Goal: Find contact information: Find contact information

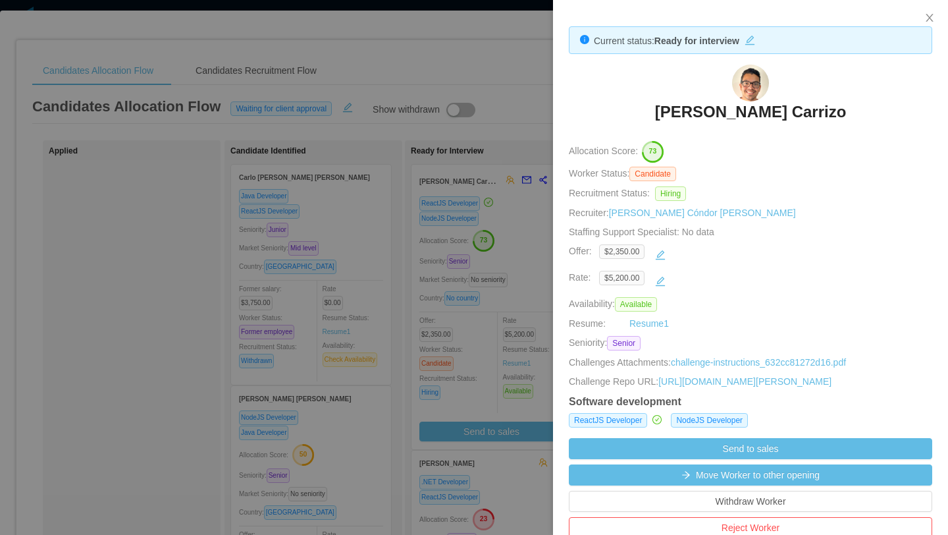
scroll to position [386, 0]
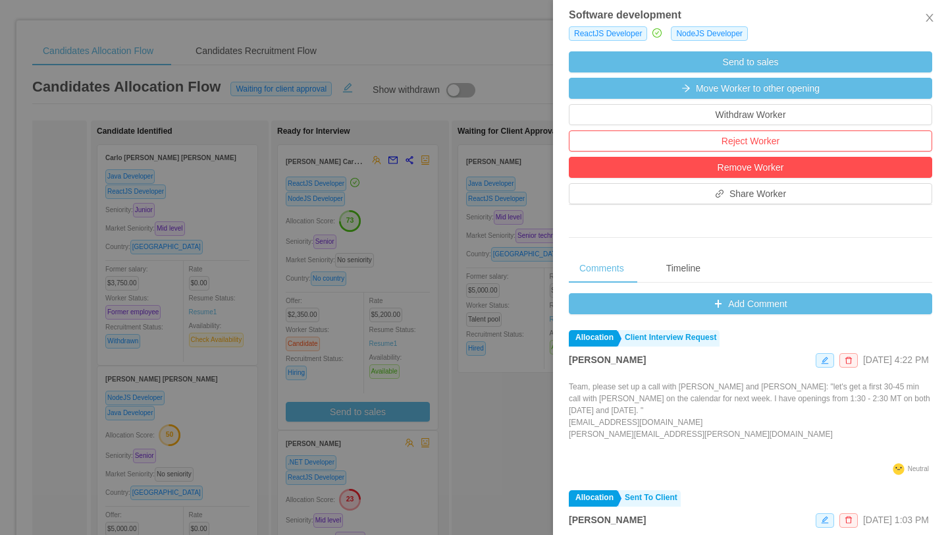
click at [490, 25] on div at bounding box center [474, 267] width 948 height 535
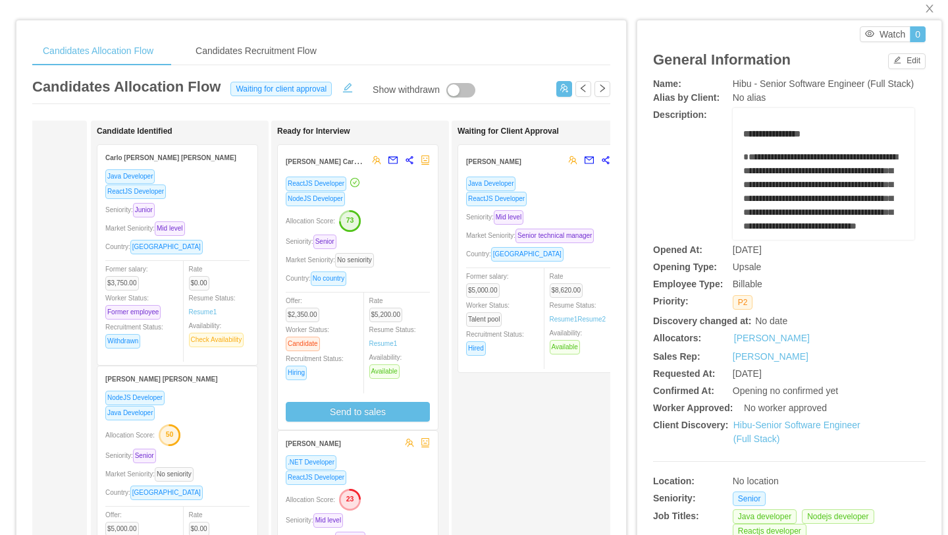
scroll to position [0, 0]
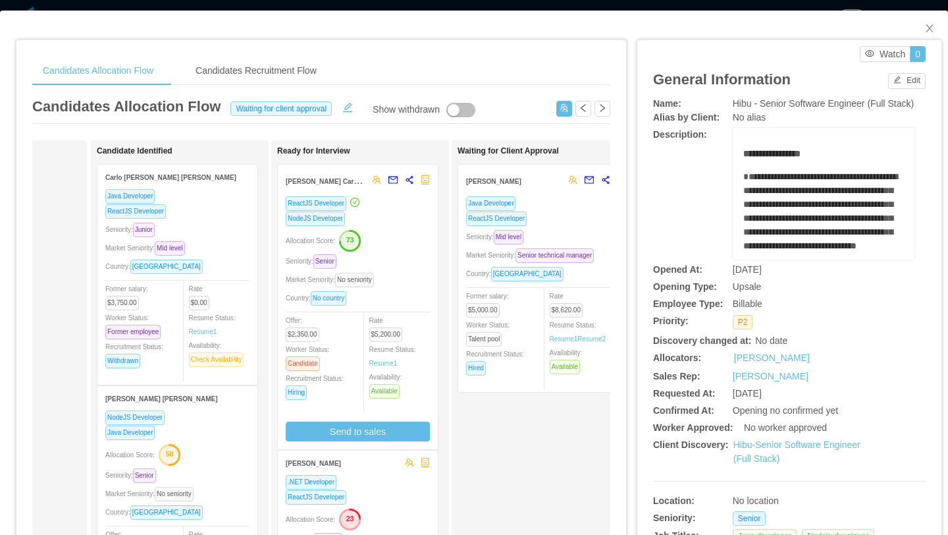
click at [419, 257] on div "Seniority: Senior" at bounding box center [358, 260] width 144 height 15
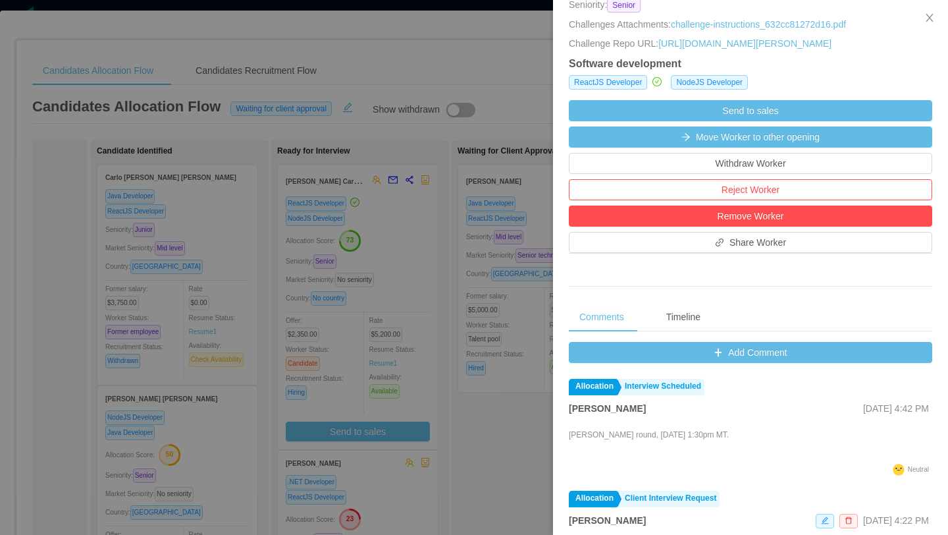
scroll to position [353, 0]
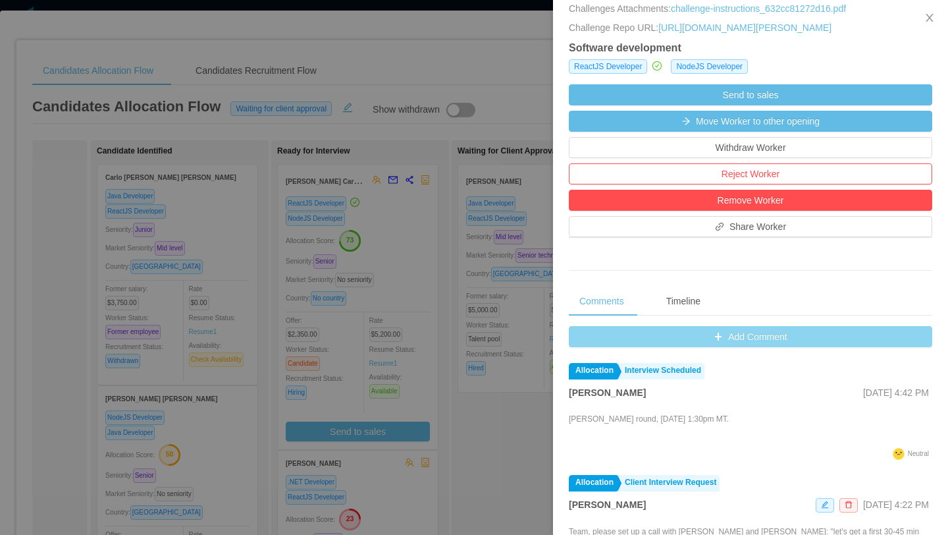
click at [736, 347] on button "Add Comment" at bounding box center [750, 336] width 363 height 21
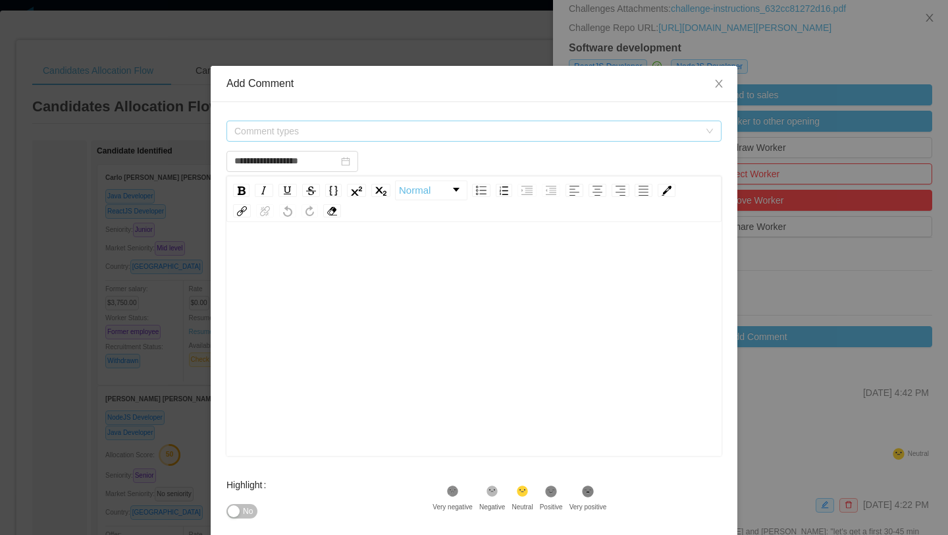
click at [397, 131] on span "Comment types" at bounding box center [466, 130] width 465 height 13
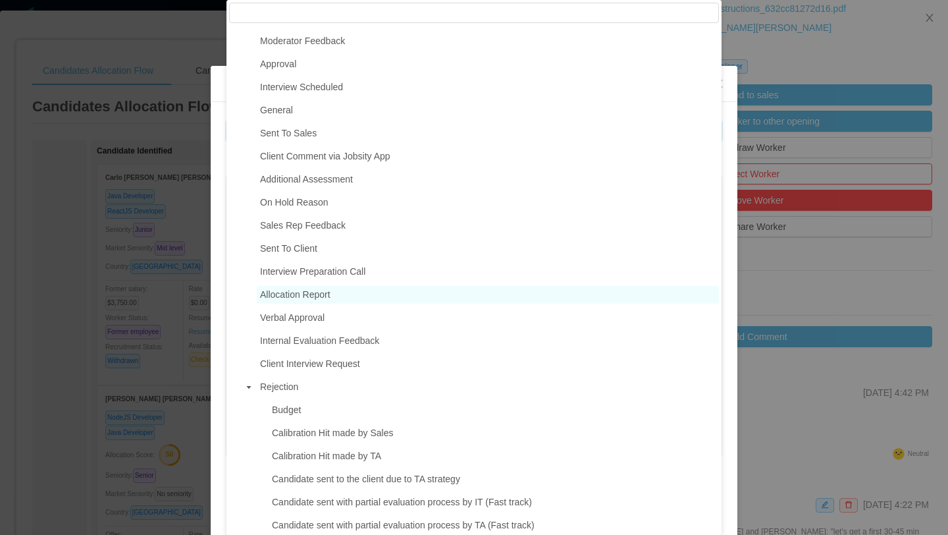
scroll to position [93, 0]
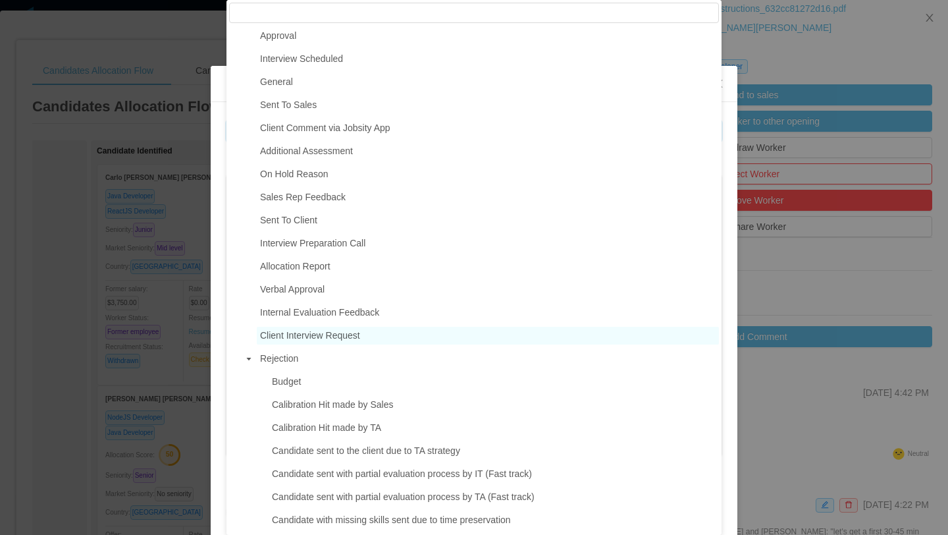
click at [350, 338] on span "Client Interview Request" at bounding box center [310, 335] width 100 height 11
type input "**********"
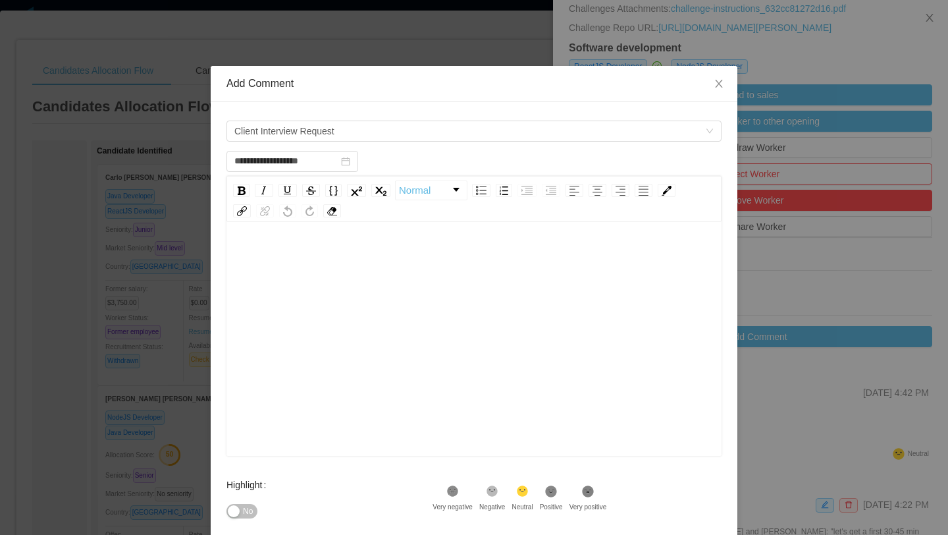
click at [305, 270] on div "rdw-editor" at bounding box center [474, 359] width 475 height 230
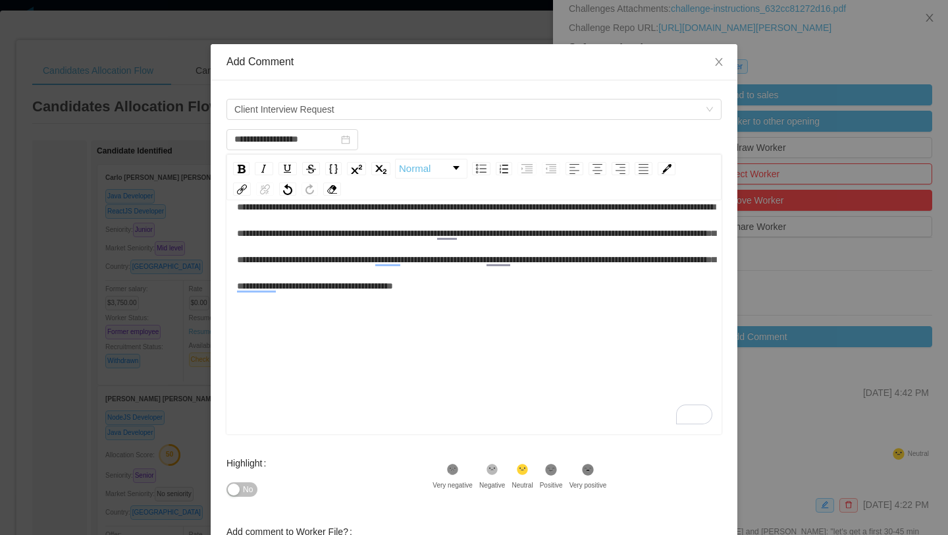
scroll to position [21, 0]
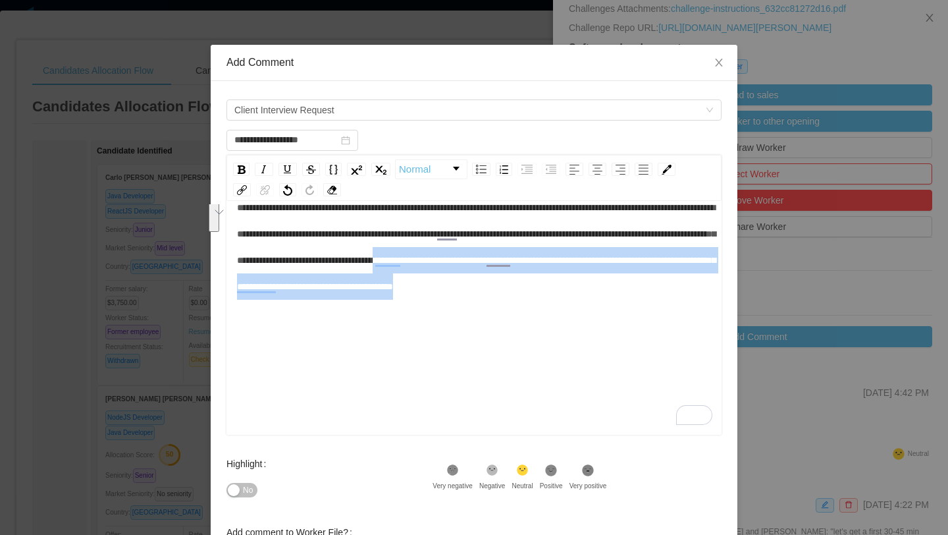
drag, startPoint x: 317, startPoint y: 287, endPoint x: 523, endPoint y: 312, distance: 207.5
click at [523, 300] on div "**********" at bounding box center [474, 246] width 475 height 105
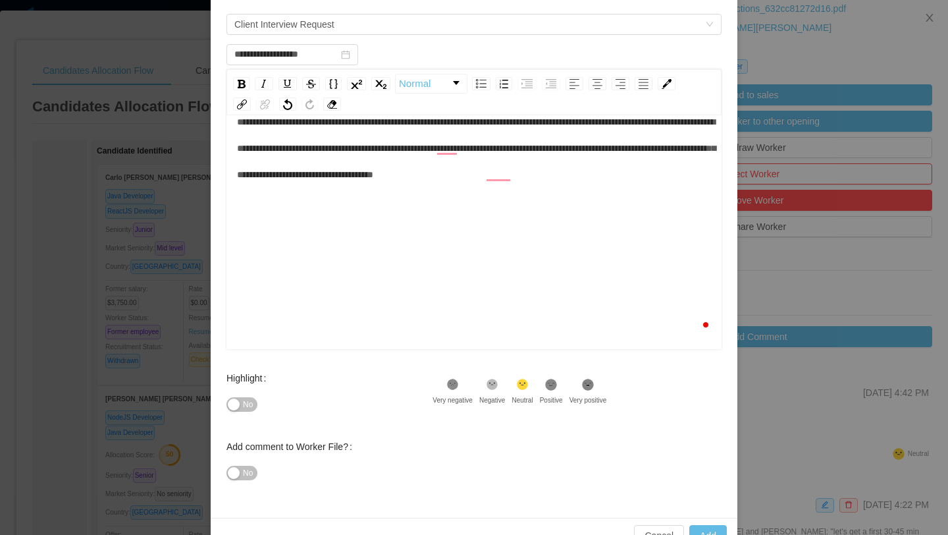
scroll to position [140, 0]
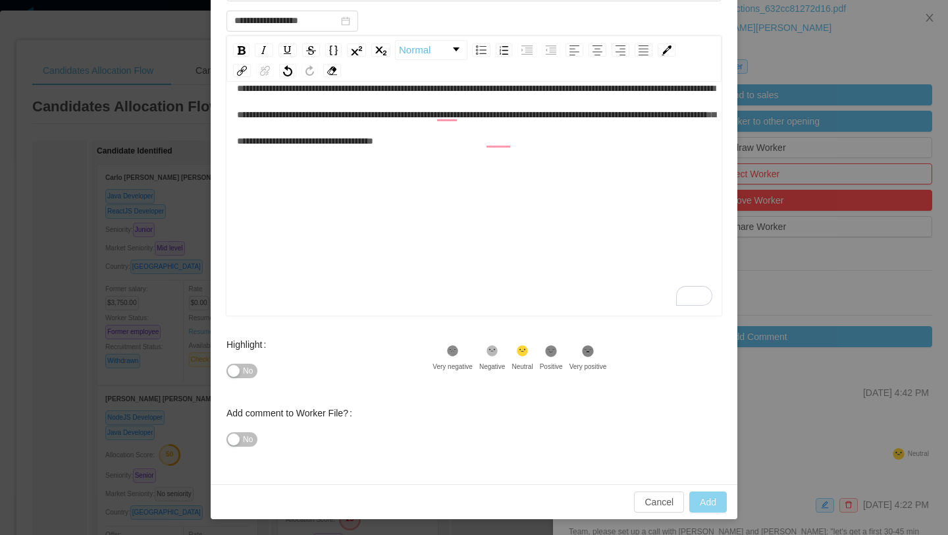
type input "**********"
click at [715, 508] on button "Add" at bounding box center [708, 501] width 38 height 21
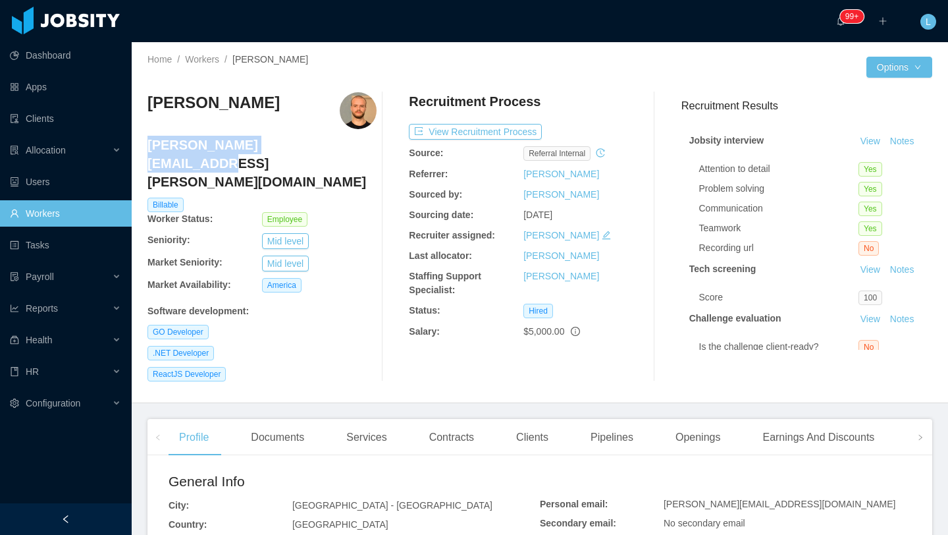
drag, startPoint x: 303, startPoint y: 145, endPoint x: 148, endPoint y: 150, distance: 155.4
click at [148, 151] on h4 "[PERSON_NAME][EMAIL_ADDRESS][PERSON_NAME][DOMAIN_NAME]" at bounding box center [261, 163] width 229 height 55
click at [804, 82] on div "Lucas Garcia lucas.garcia@jobsity.com Billable Worker Status: Employee Seniorit…" at bounding box center [539, 237] width 785 height 310
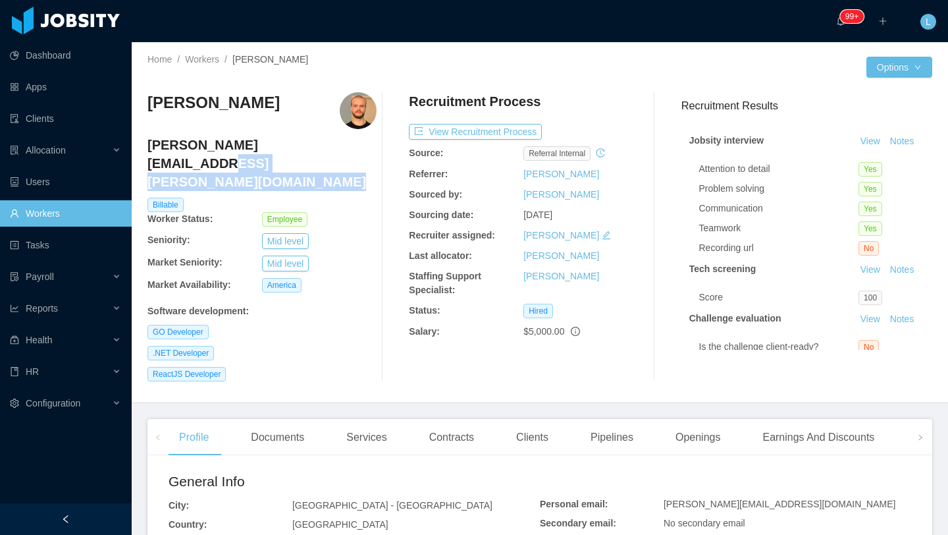
drag, startPoint x: 301, startPoint y: 147, endPoint x: 147, endPoint y: 146, distance: 154.7
click at [147, 146] on h4 "lucas.garcia@jobsity.com" at bounding box center [261, 163] width 229 height 55
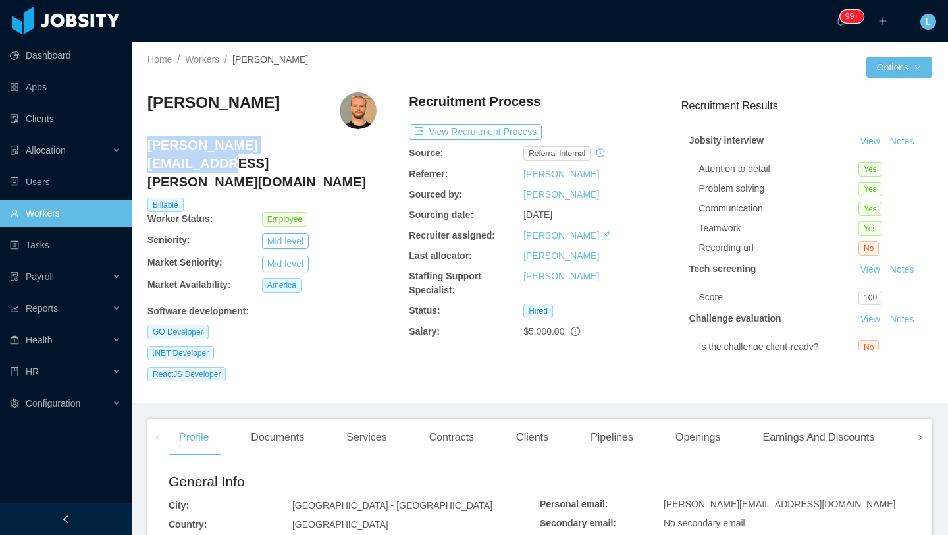
drag, startPoint x: 307, startPoint y: 145, endPoint x: 149, endPoint y: 149, distance: 158.0
click at [149, 149] on h4 "lucas.garcia@jobsity.com" at bounding box center [261, 163] width 229 height 55
copy h4 "lucas.garcia@jobsity.com"
click at [65, 157] on div "Allocation" at bounding box center [66, 150] width 132 height 26
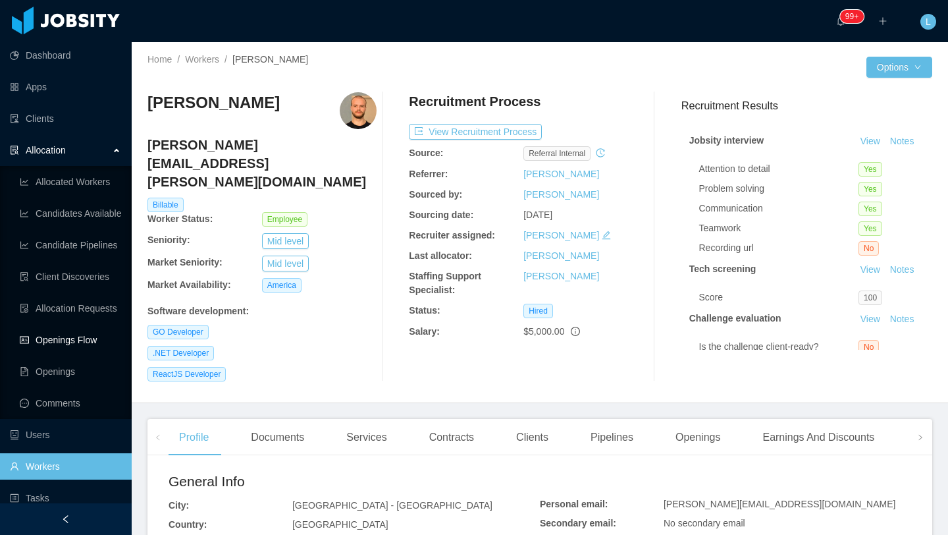
click at [80, 342] on link "Openings Flow" at bounding box center [70, 339] width 101 height 26
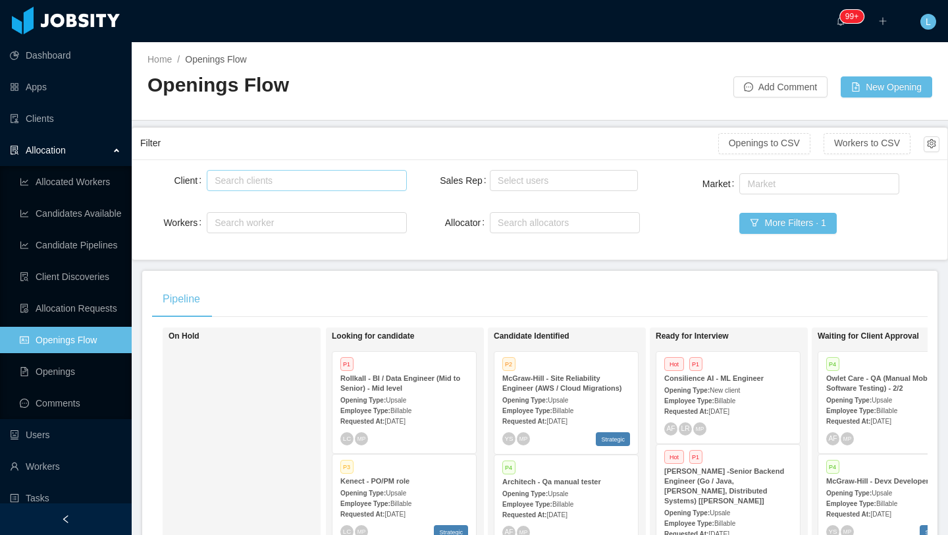
click at [335, 185] on div "Search clients" at bounding box center [304, 180] width 178 height 13
type input "****"
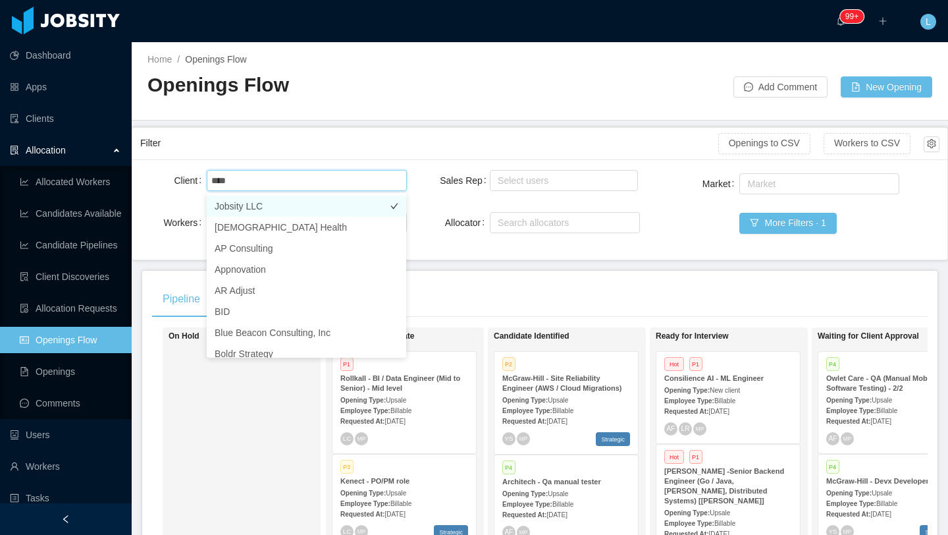
click at [328, 203] on li "Jobsity LLC" at bounding box center [306, 206] width 199 height 21
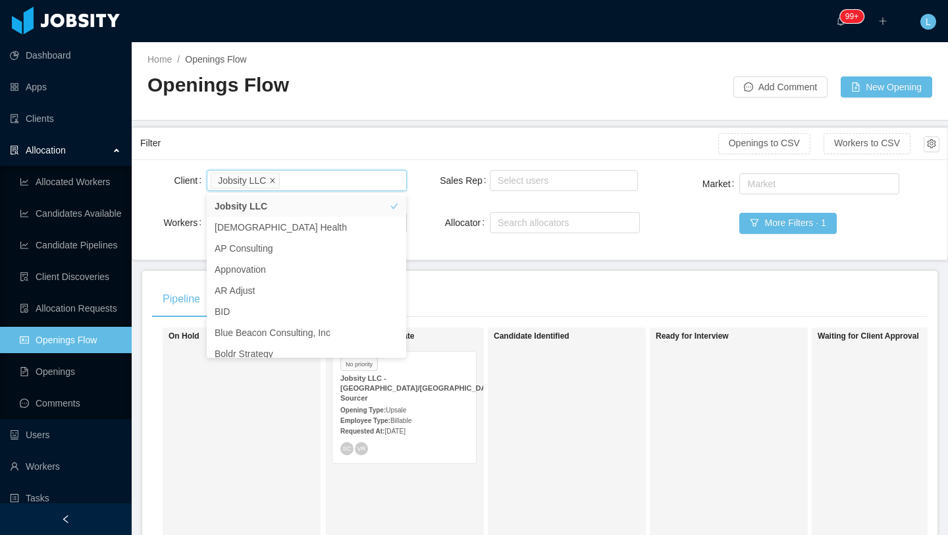
click at [273, 181] on icon "icon: close" at bounding box center [272, 179] width 7 height 7
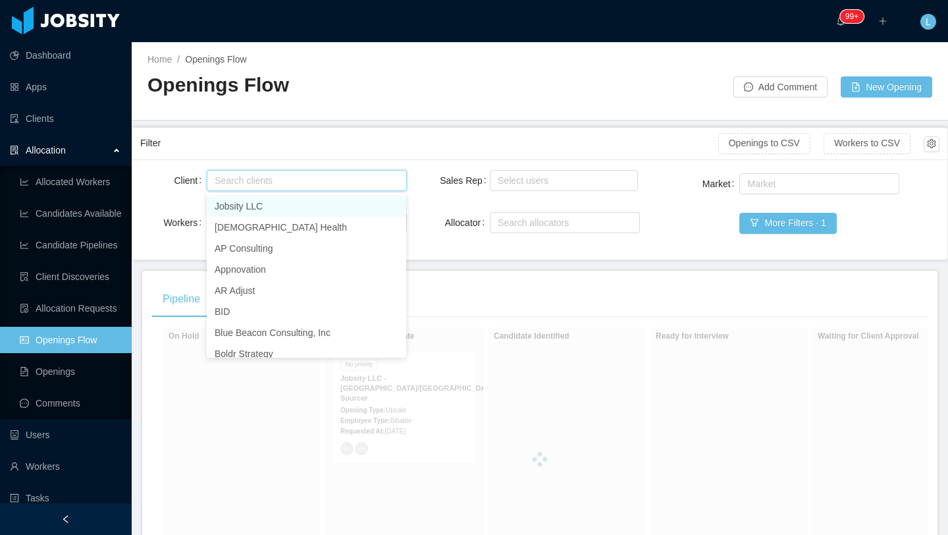
click at [273, 181] on div "Search clients" at bounding box center [304, 180] width 178 height 13
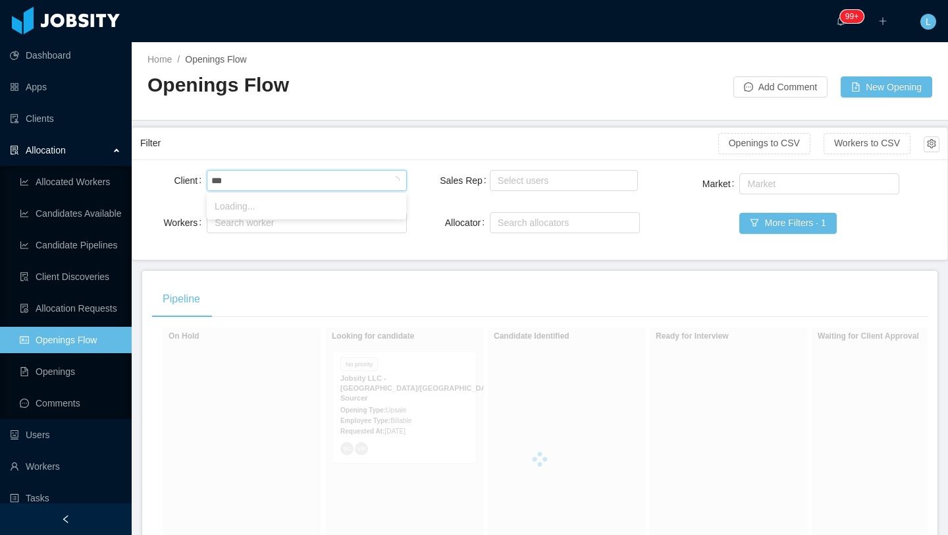
type input "****"
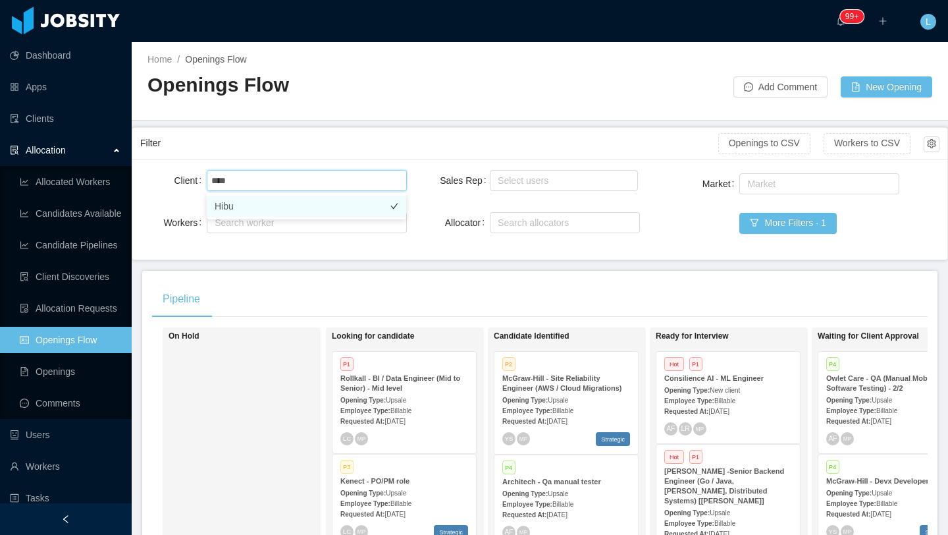
click at [356, 212] on li "Hibu" at bounding box center [306, 206] width 199 height 21
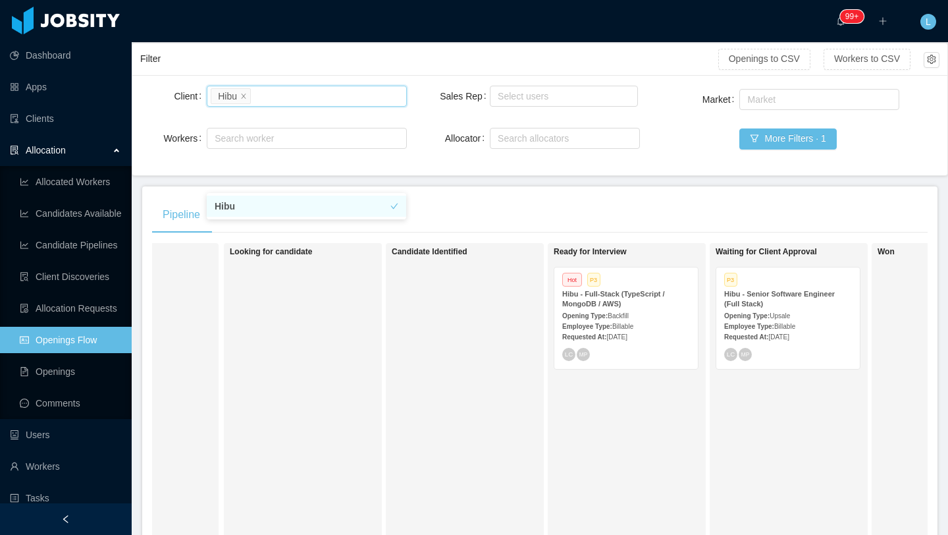
scroll to position [0, 107]
click at [829, 319] on div "Employee Type: Billable" at bounding box center [783, 326] width 128 height 14
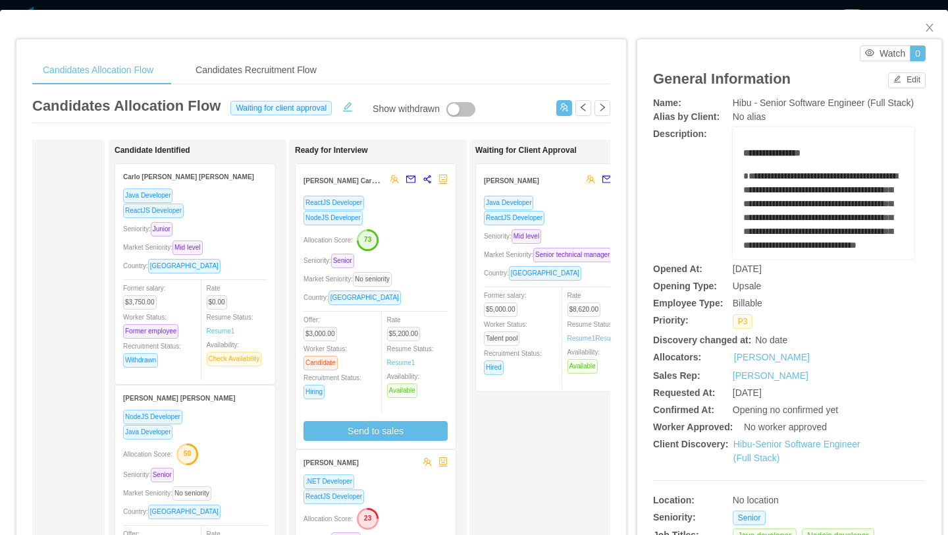
scroll to position [0, 118]
click at [590, 260] on div "Market Seniority: Senior technical manager" at bounding box center [554, 254] width 144 height 15
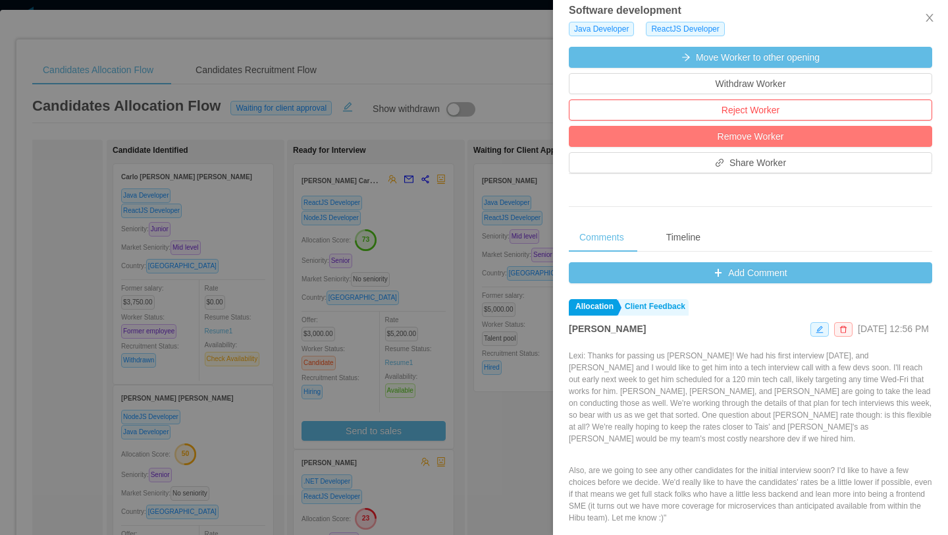
scroll to position [423, 0]
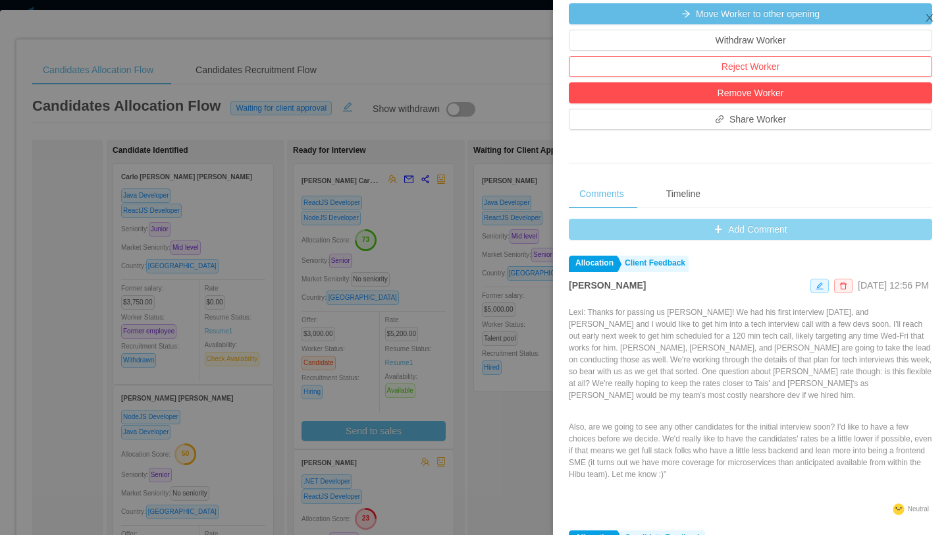
click at [708, 238] on button "Add Comment" at bounding box center [750, 229] width 363 height 21
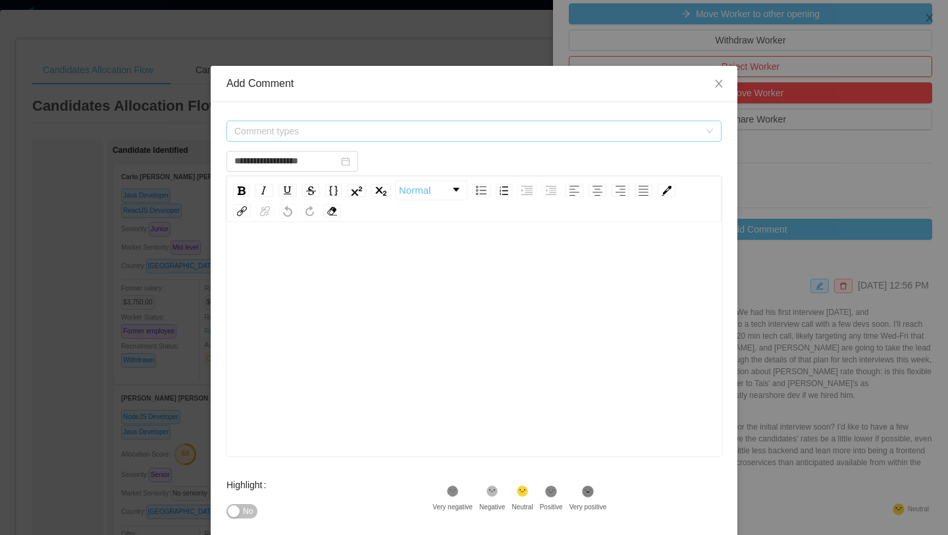
click at [445, 126] on span "Comment types" at bounding box center [466, 130] width 465 height 13
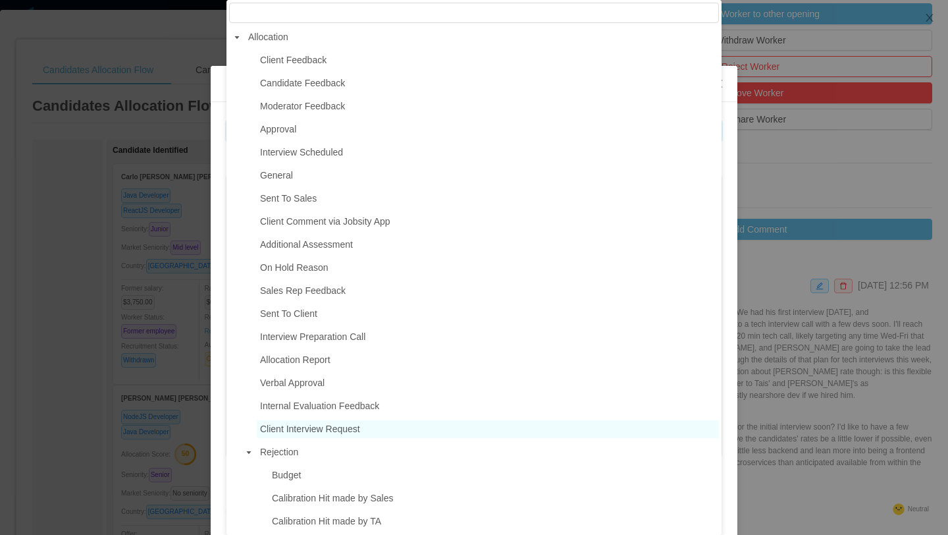
click at [321, 434] on span "Client Interview Request" at bounding box center [310, 428] width 100 height 11
type input "**********"
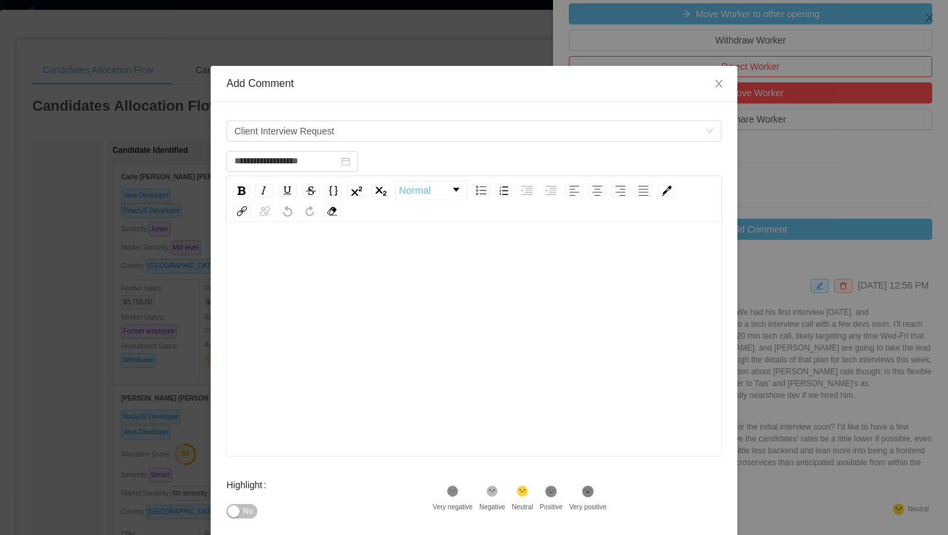
click at [299, 244] on div "rdw-editor" at bounding box center [474, 257] width 475 height 26
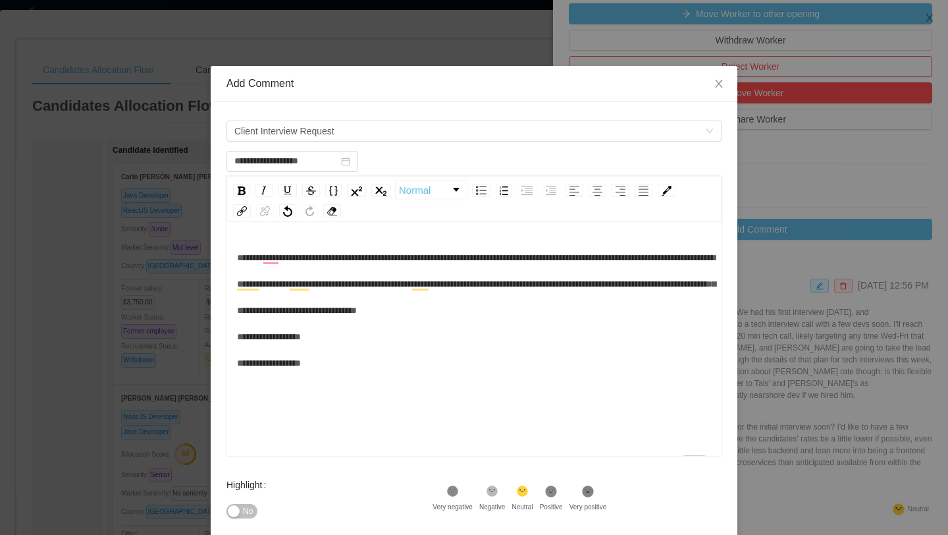
scroll to position [140, 0]
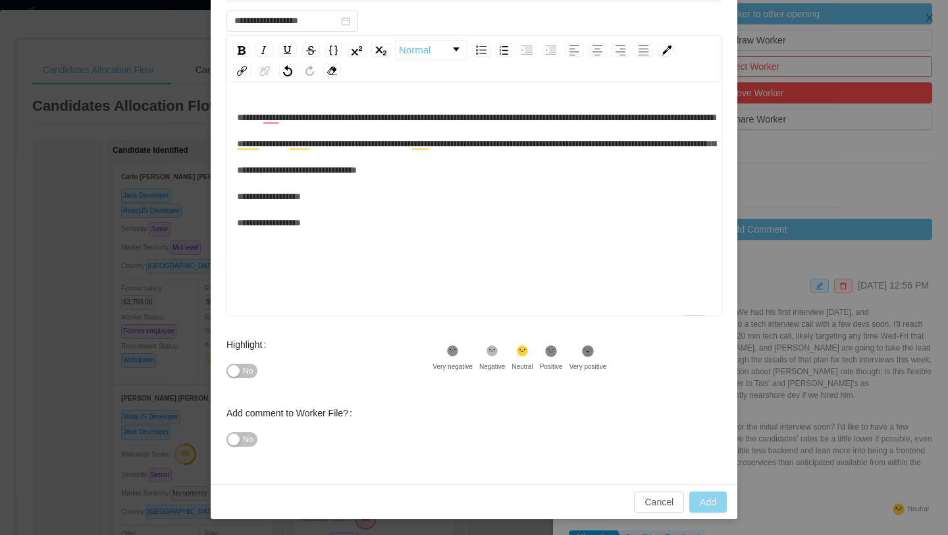
click at [719, 499] on button "Add" at bounding box center [708, 501] width 38 height 21
type input "**********"
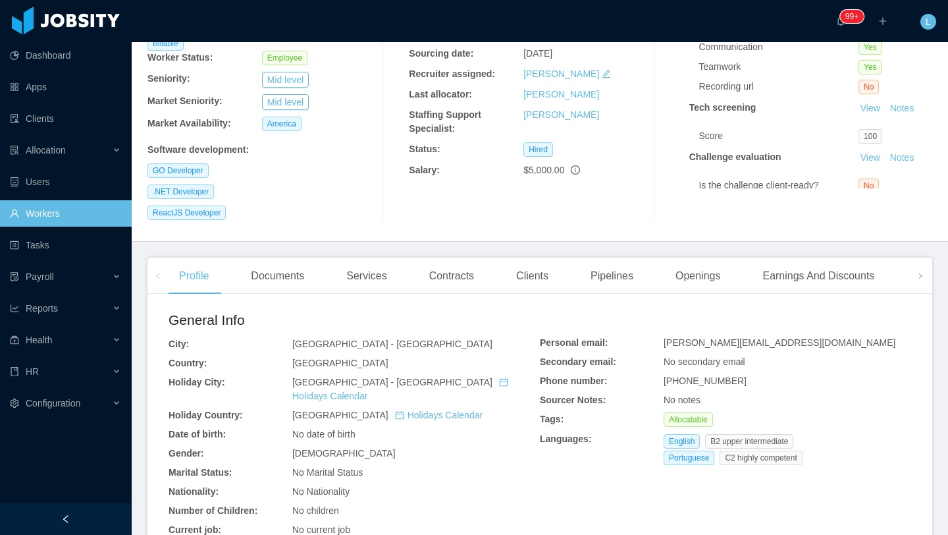
scroll to position [163, 0]
drag, startPoint x: 437, startPoint y: 308, endPoint x: 290, endPoint y: 310, distance: 146.8
click at [290, 310] on div "General Info City: Porto Alegre - Rio Grande do Sul Country: Brazil Holiday Cit…" at bounding box center [354, 459] width 371 height 303
copy div "[GEOGRAPHIC_DATA] - [GEOGRAPHIC_DATA]"
drag, startPoint x: 764, startPoint y: 307, endPoint x: 662, endPoint y: 311, distance: 102.1
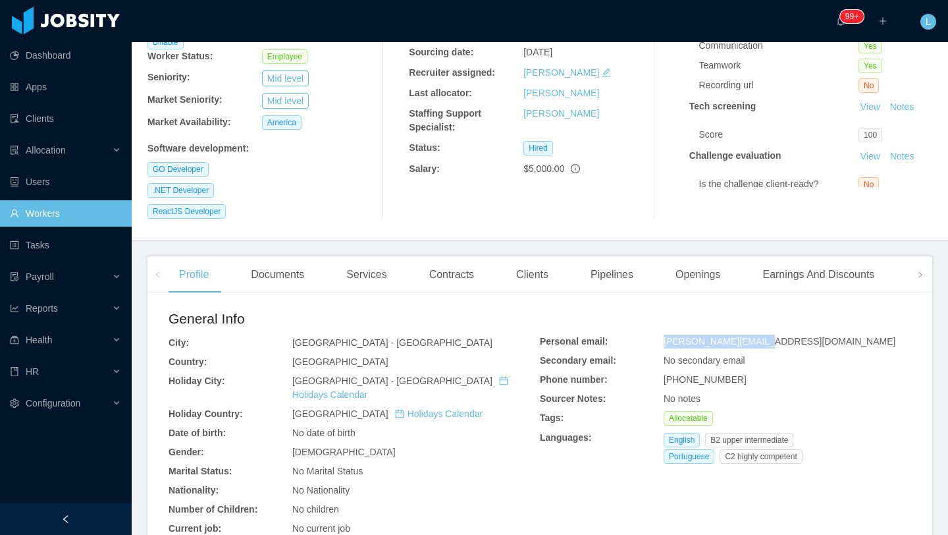
click at [662, 334] on div "Personal email: garcia.mgo@gmail.com Secondary email: No secondary email Phone …" at bounding box center [725, 401] width 371 height 134
copy div "garcia.mgo@gmail.com"
click at [63, 120] on link "Clients" at bounding box center [65, 118] width 111 height 26
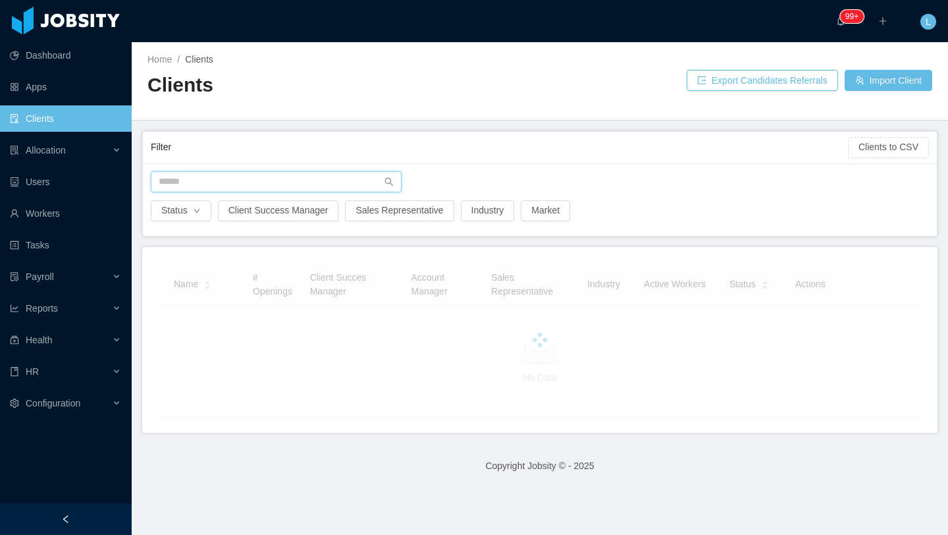
click at [245, 183] on input "text" at bounding box center [276, 181] width 251 height 21
type input "*****"
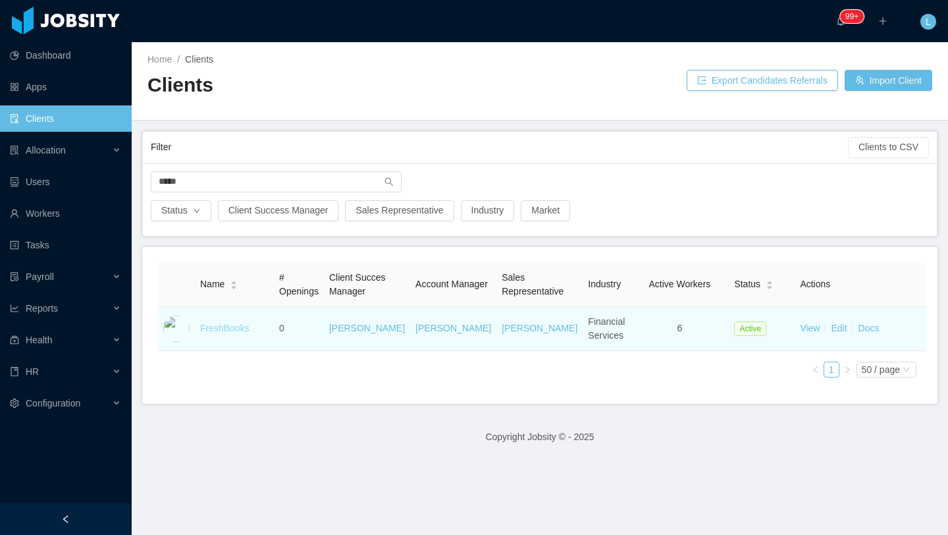
click at [224, 326] on link "FreshBooks" at bounding box center [224, 328] width 49 height 11
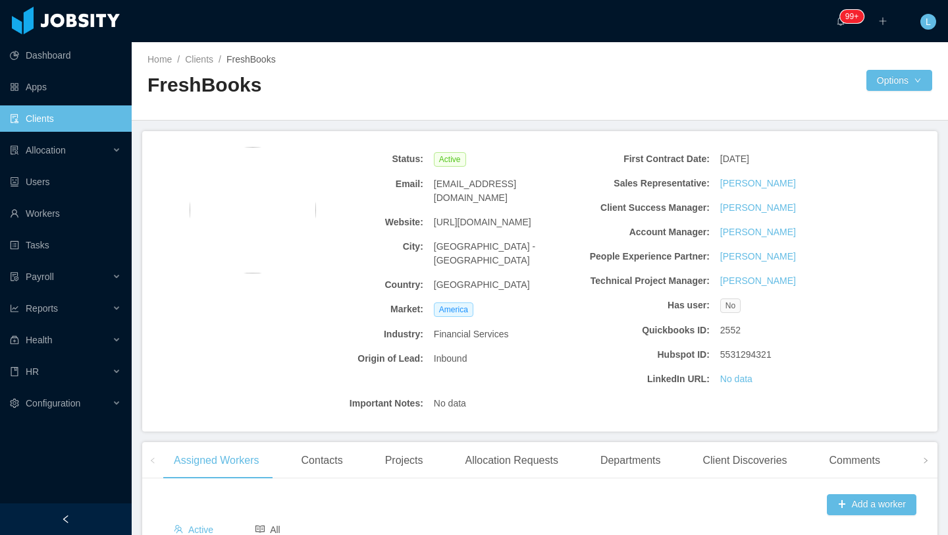
click at [80, 111] on link "Clients" at bounding box center [65, 118] width 111 height 26
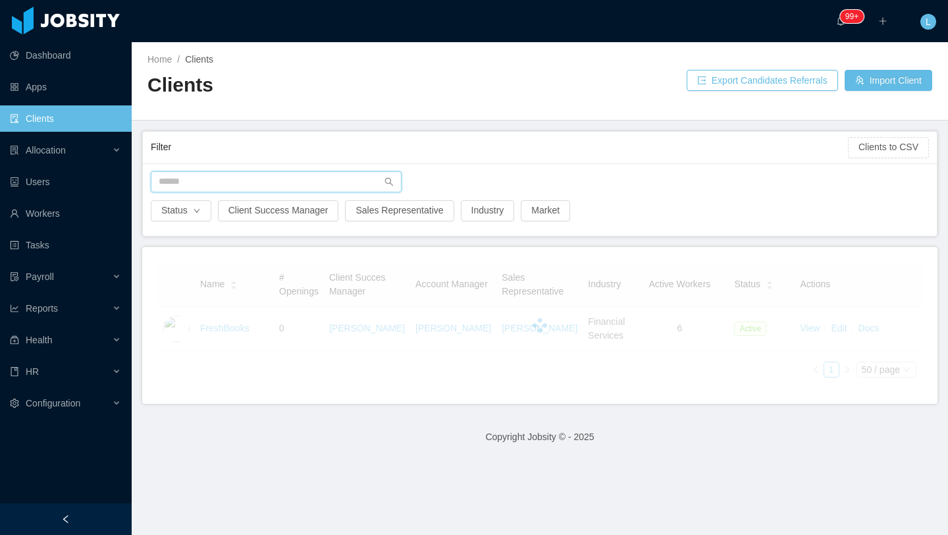
click at [241, 174] on input "text" at bounding box center [276, 181] width 251 height 21
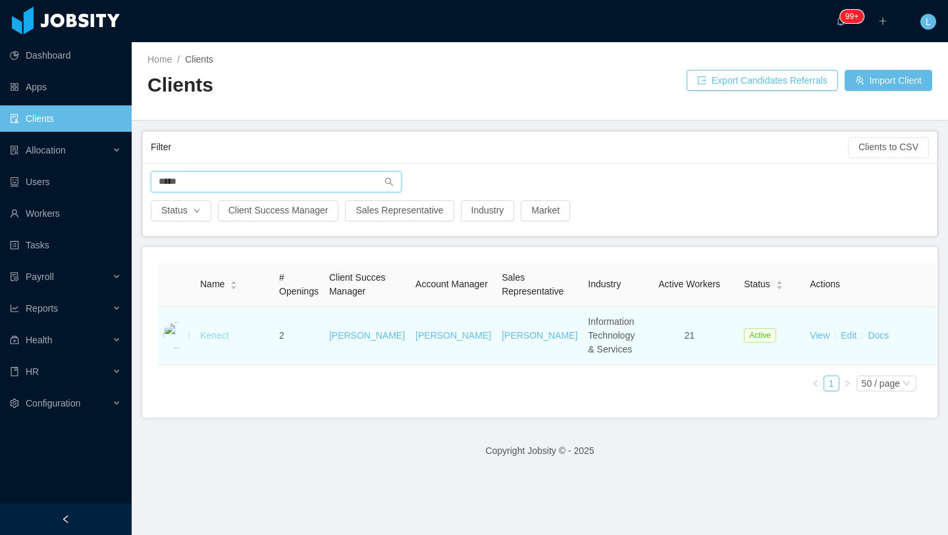
type input "*****"
click at [221, 340] on link "Kenect" at bounding box center [214, 335] width 29 height 11
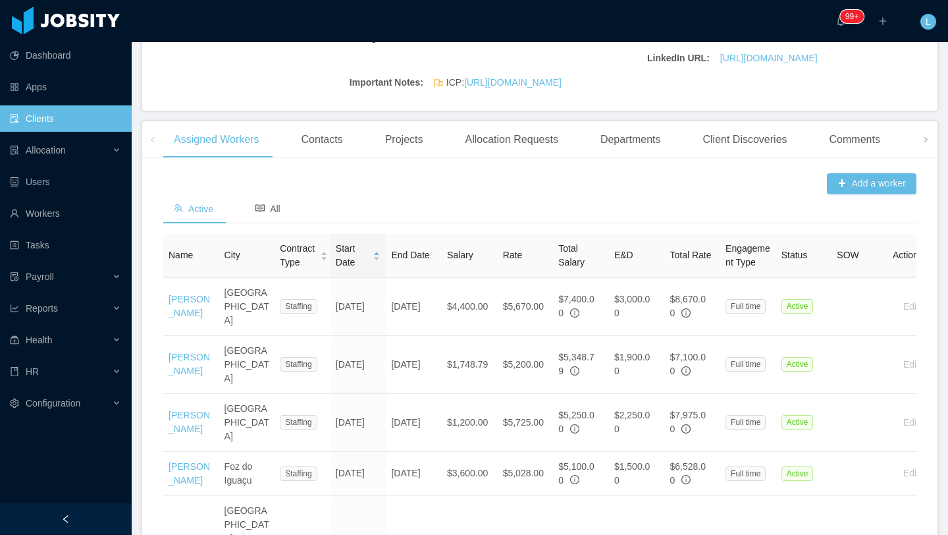
scroll to position [385, 0]
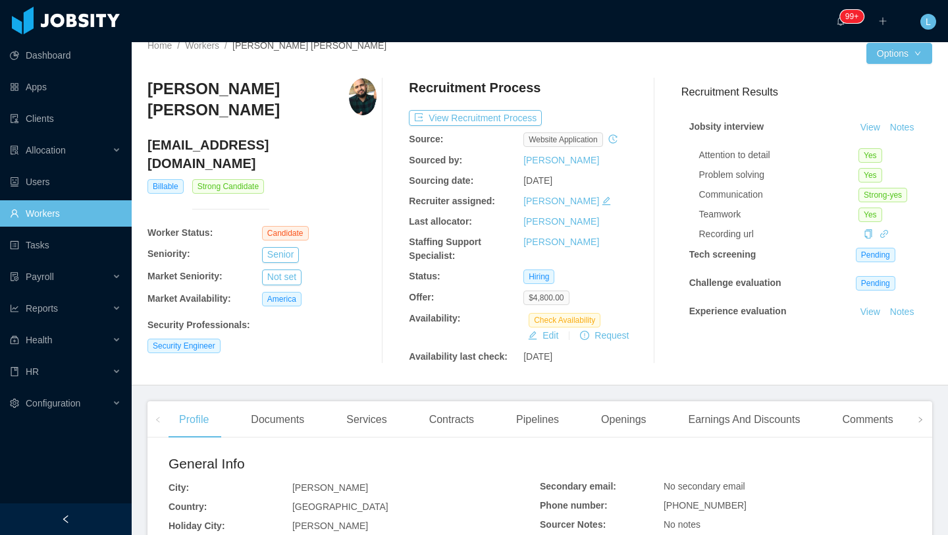
scroll to position [13, 0]
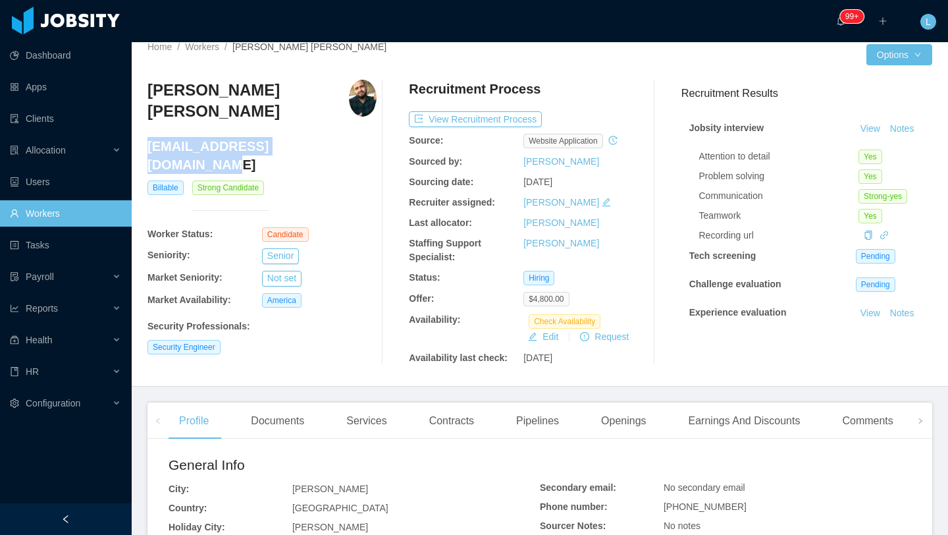
drag, startPoint x: 322, startPoint y: 138, endPoint x: 149, endPoint y: 135, distance: 173.2
click at [149, 137] on h4 "[EMAIL_ADDRESS][DOMAIN_NAME]" at bounding box center [261, 155] width 229 height 37
copy h4 "[EMAIL_ADDRESS][DOMAIN_NAME]"
